Goal: Navigation & Orientation: Go to known website

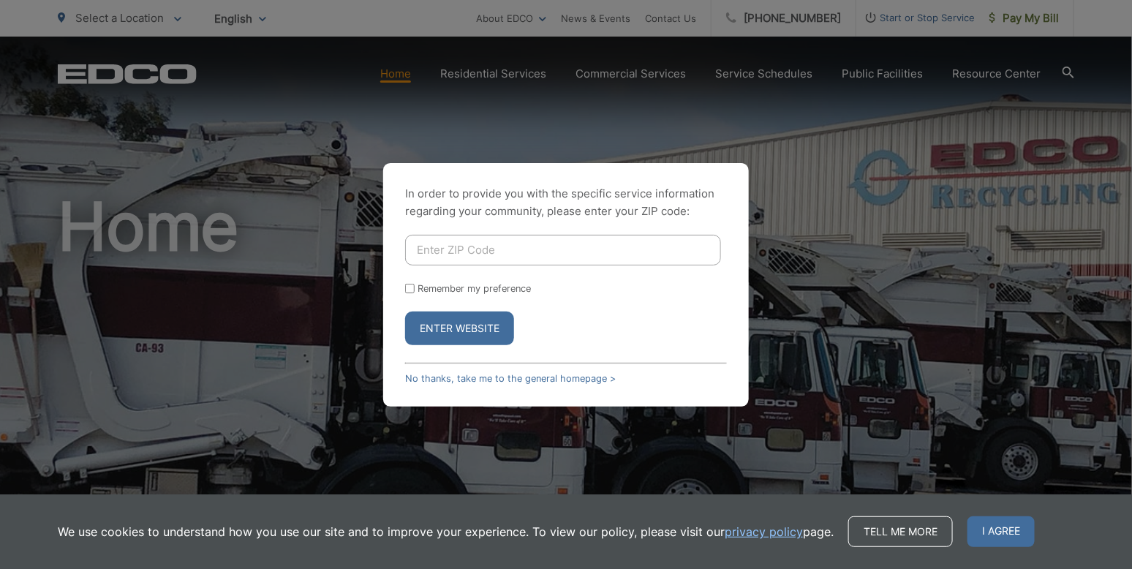
click at [472, 254] on input "Enter ZIP Code" at bounding box center [563, 250] width 316 height 31
type input "90404"
click at [410, 289] on input "Remember my preference" at bounding box center [410, 289] width 10 height 10
checkbox input "true"
click at [452, 342] on button "Enter Website" at bounding box center [459, 328] width 109 height 34
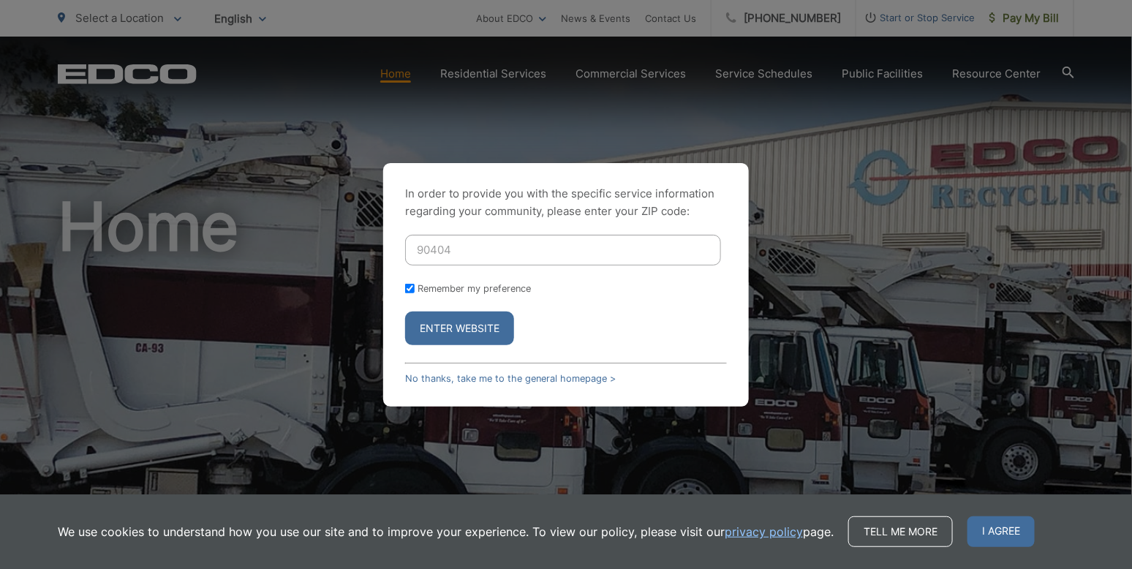
click at [476, 332] on form "90404 Remember my preference Enter Website" at bounding box center [566, 290] width 322 height 110
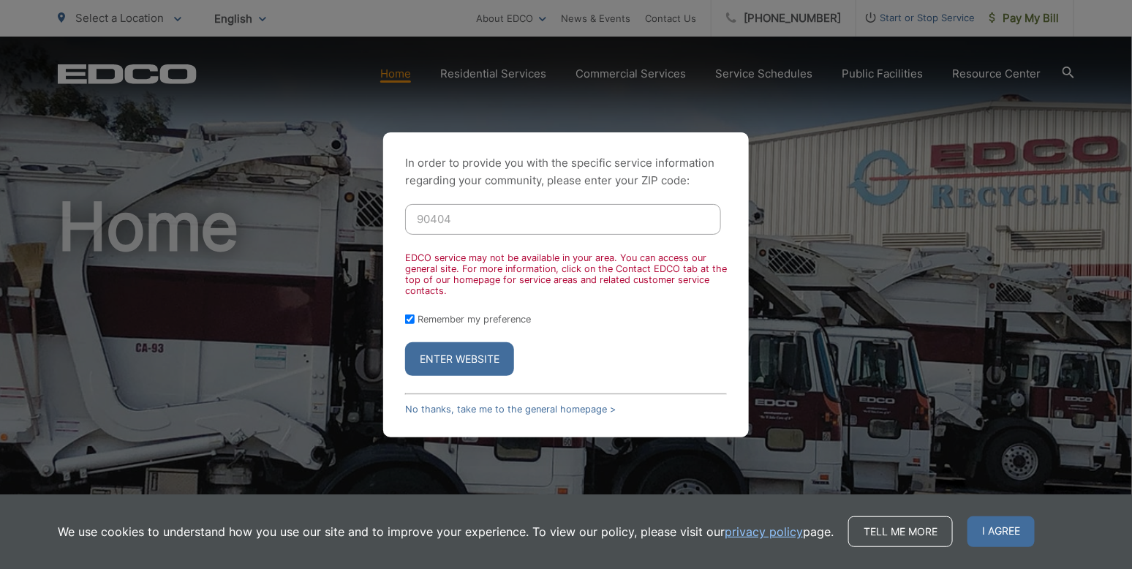
click at [453, 224] on input "90404" at bounding box center [563, 219] width 316 height 31
type input "9"
